Goal: Use online tool/utility: Utilize a website feature to perform a specific function

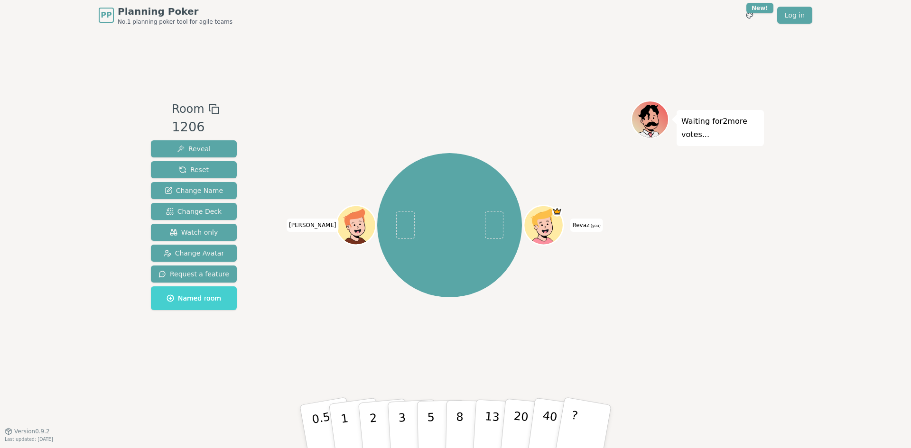
click at [197, 300] on span "Named room" at bounding box center [193, 298] width 55 height 9
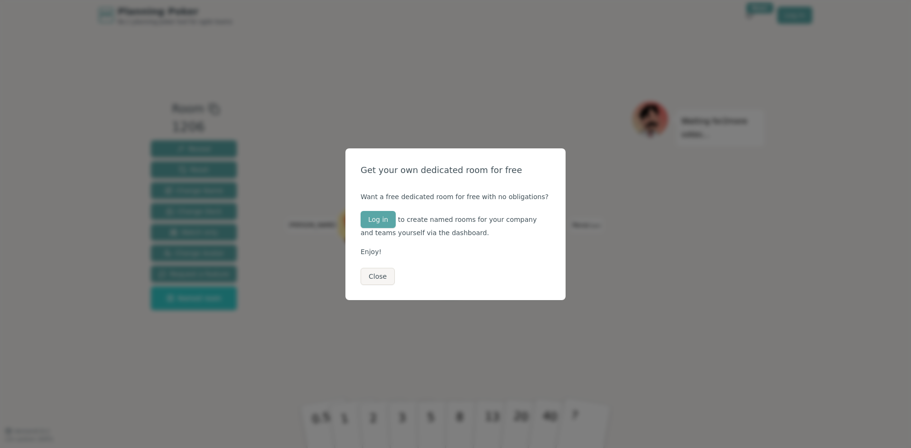
drag, startPoint x: 614, startPoint y: 242, endPoint x: 605, endPoint y: 243, distance: 9.1
click at [614, 243] on div "Get your own dedicated room for free Want a free dedicated room for free with n…" at bounding box center [455, 224] width 911 height 448
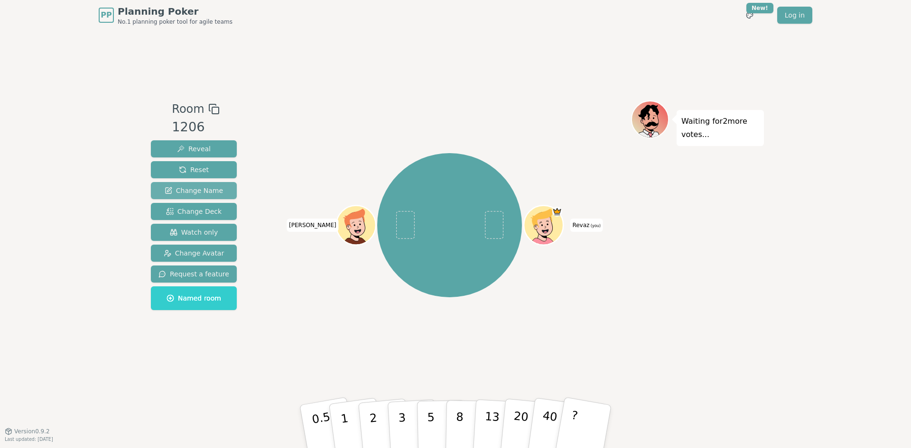
click at [197, 186] on span "Change Name" at bounding box center [194, 190] width 58 height 9
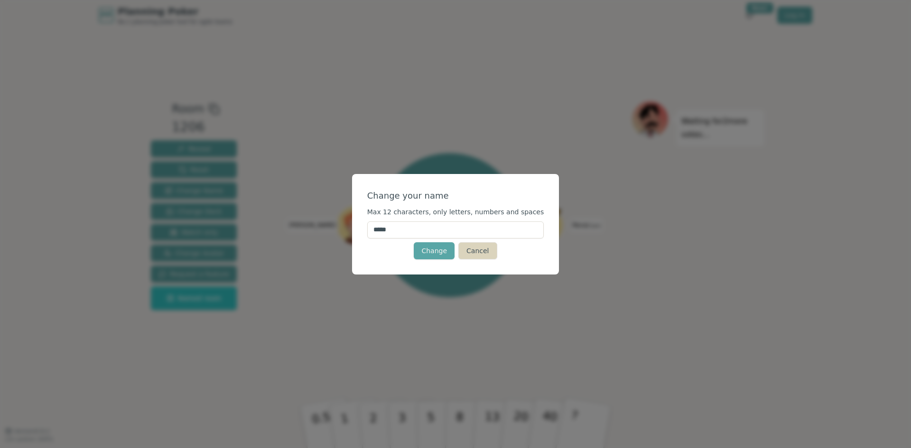
click at [475, 244] on button "Cancel" at bounding box center [477, 250] width 38 height 17
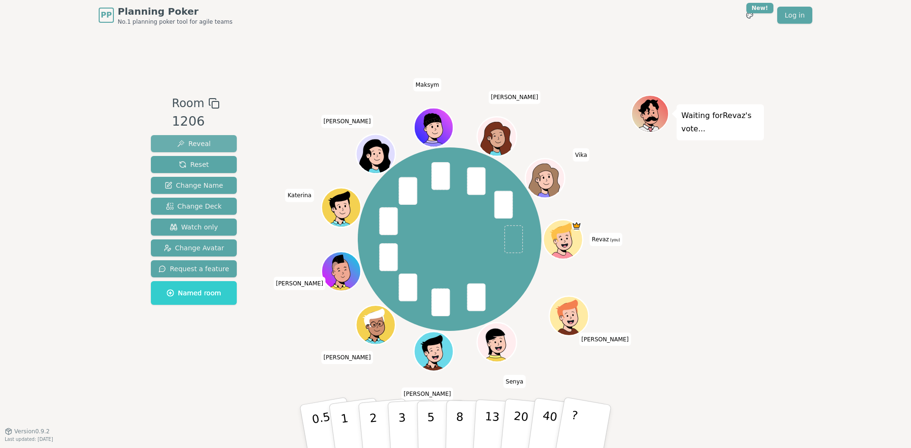
click at [213, 141] on button "Reveal" at bounding box center [194, 143] width 86 height 17
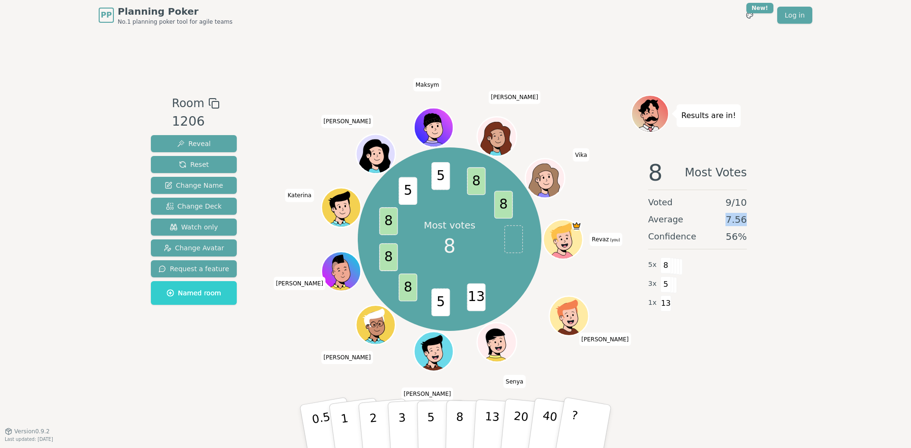
drag, startPoint x: 724, startPoint y: 220, endPoint x: 709, endPoint y: 220, distance: 15.2
click at [709, 220] on div "8 Most Votes Voted 9 / 10 Average 7.56 Confidence 56 % 5 x 8 3 x 5 1 x 13" at bounding box center [697, 247] width 133 height 190
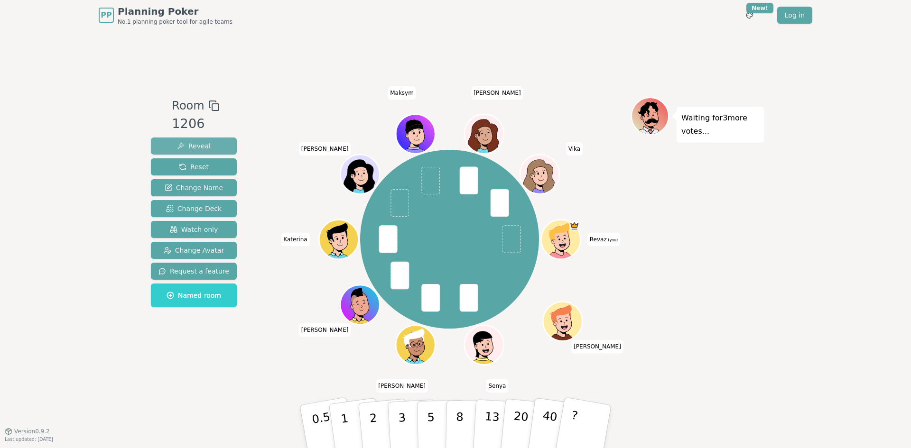
click at [188, 145] on span "Reveal" at bounding box center [194, 145] width 34 height 9
